Goal: Task Accomplishment & Management: Use online tool/utility

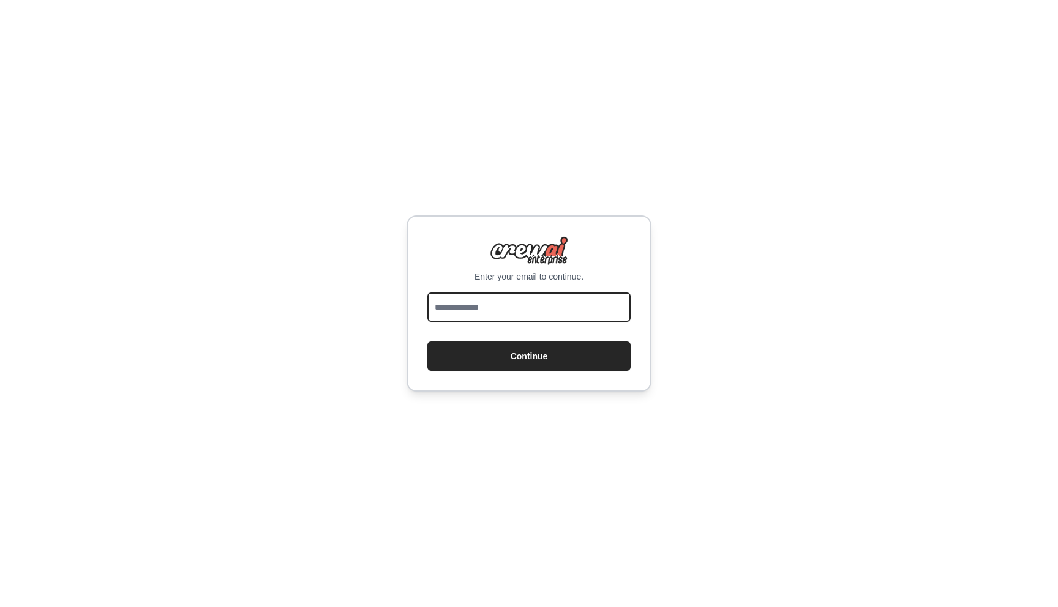
click at [506, 310] on input "email" at bounding box center [528, 307] width 203 height 29
type input "**********"
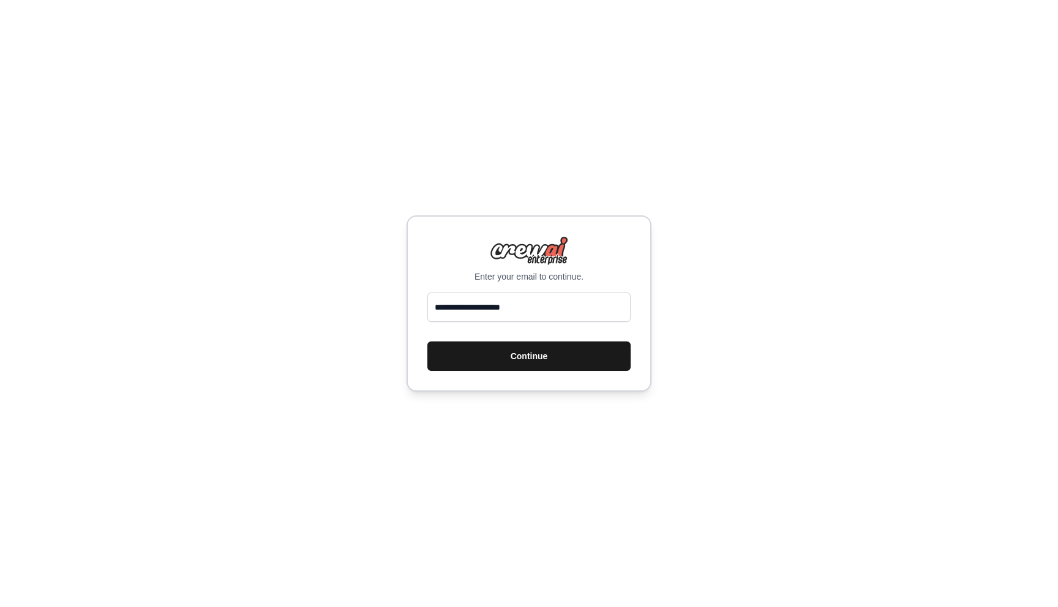
click at [494, 355] on button "Continue" at bounding box center [528, 356] width 203 height 29
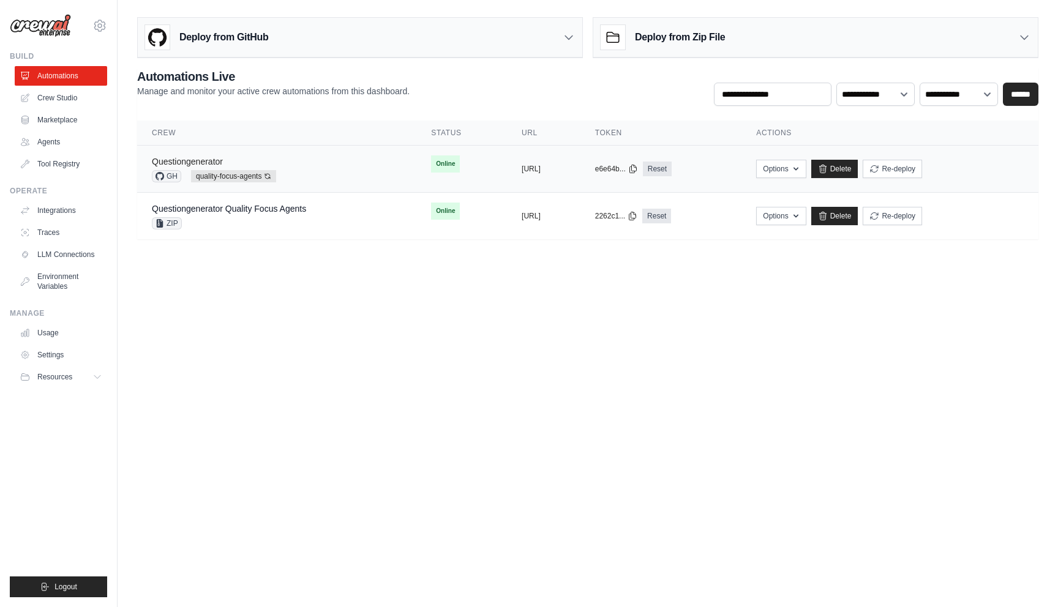
click at [180, 157] on link "Questiongenerator" at bounding box center [187, 162] width 71 height 10
